Goal: Task Accomplishment & Management: Manage account settings

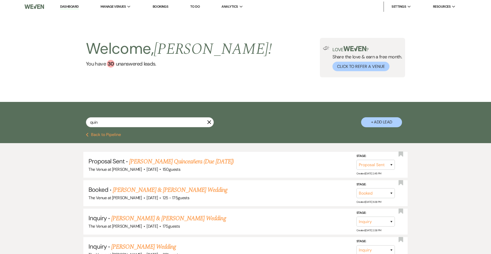
select select "6"
select select "8"
select select "5"
select select "8"
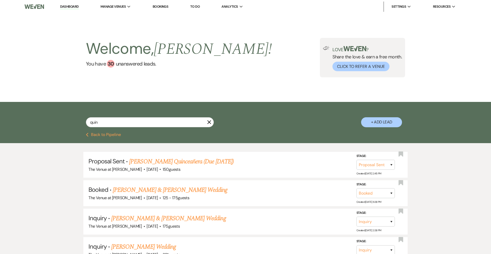
select select "8"
select select "5"
select select "8"
select select "1"
select select "8"
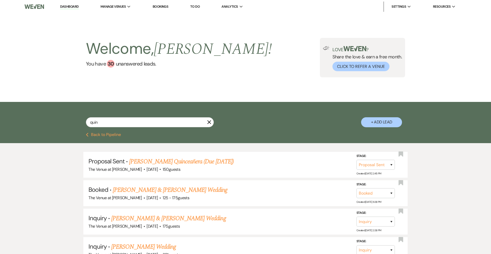
select select "5"
